Goal: Task Accomplishment & Management: Manage account settings

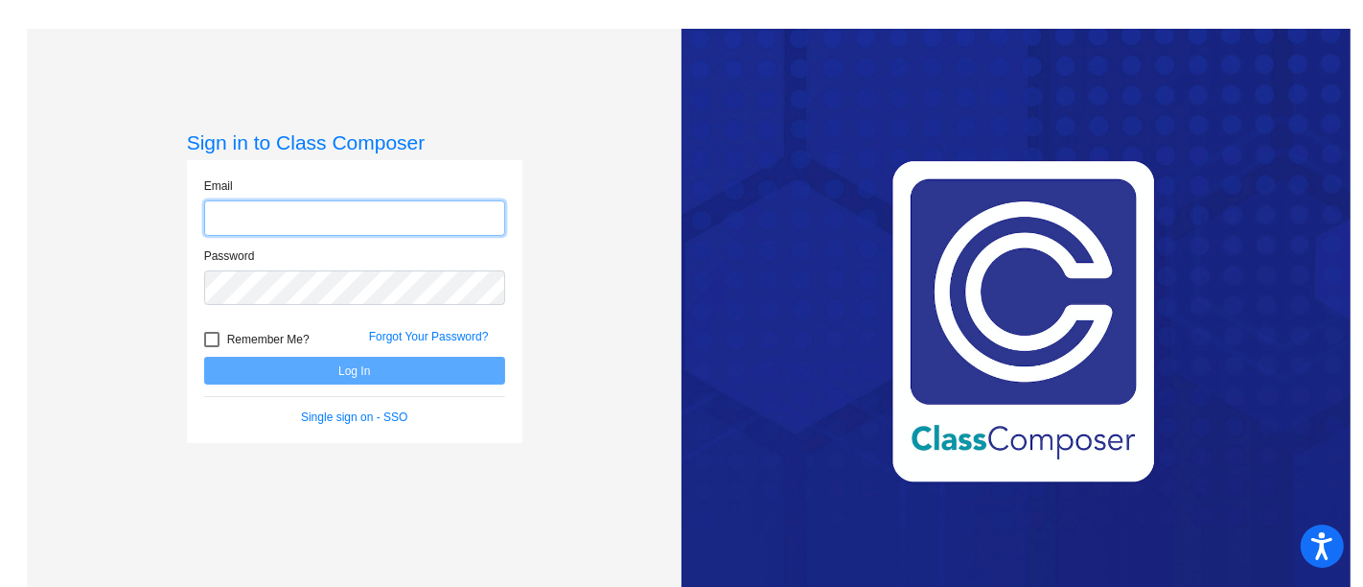
type input "[PERSON_NAME][EMAIL_ADDRESS][PERSON_NAME][PERSON_NAME][DOMAIN_NAME]"
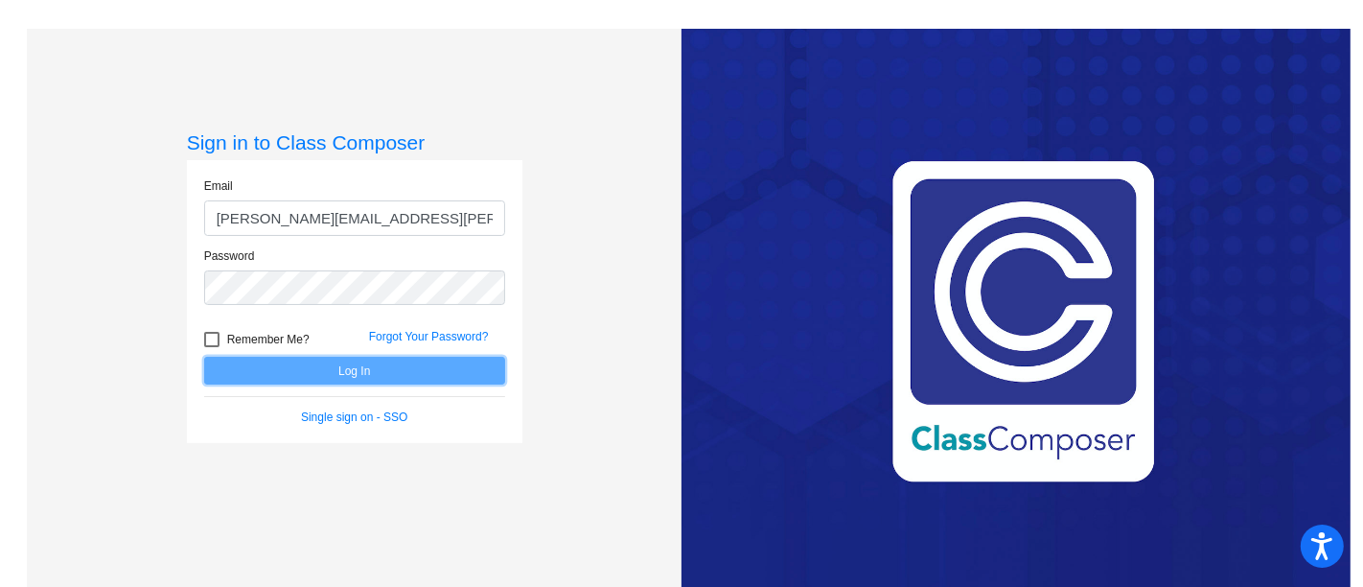
click at [431, 382] on button "Log In" at bounding box center [354, 371] width 301 height 28
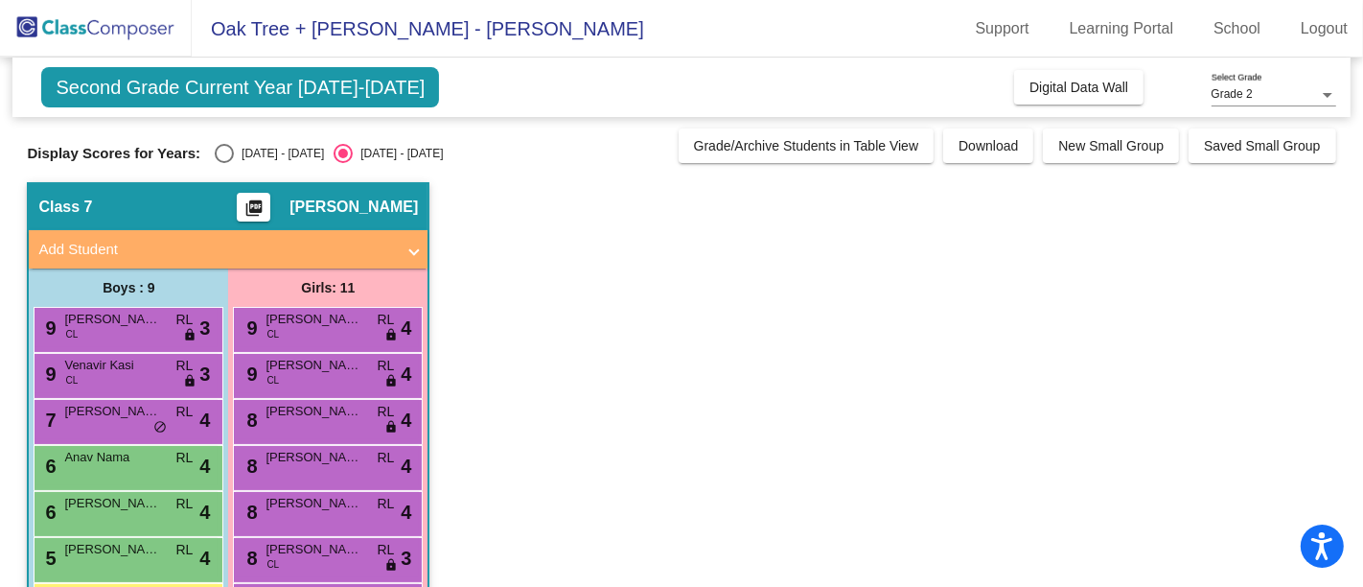
click at [1281, 81] on div "Grade 2 Select Grade" at bounding box center [1274, 90] width 125 height 33
click at [1282, 81] on span "Grade 2" at bounding box center [1274, 95] width 125 height 35
